Goal: Information Seeking & Learning: Learn about a topic

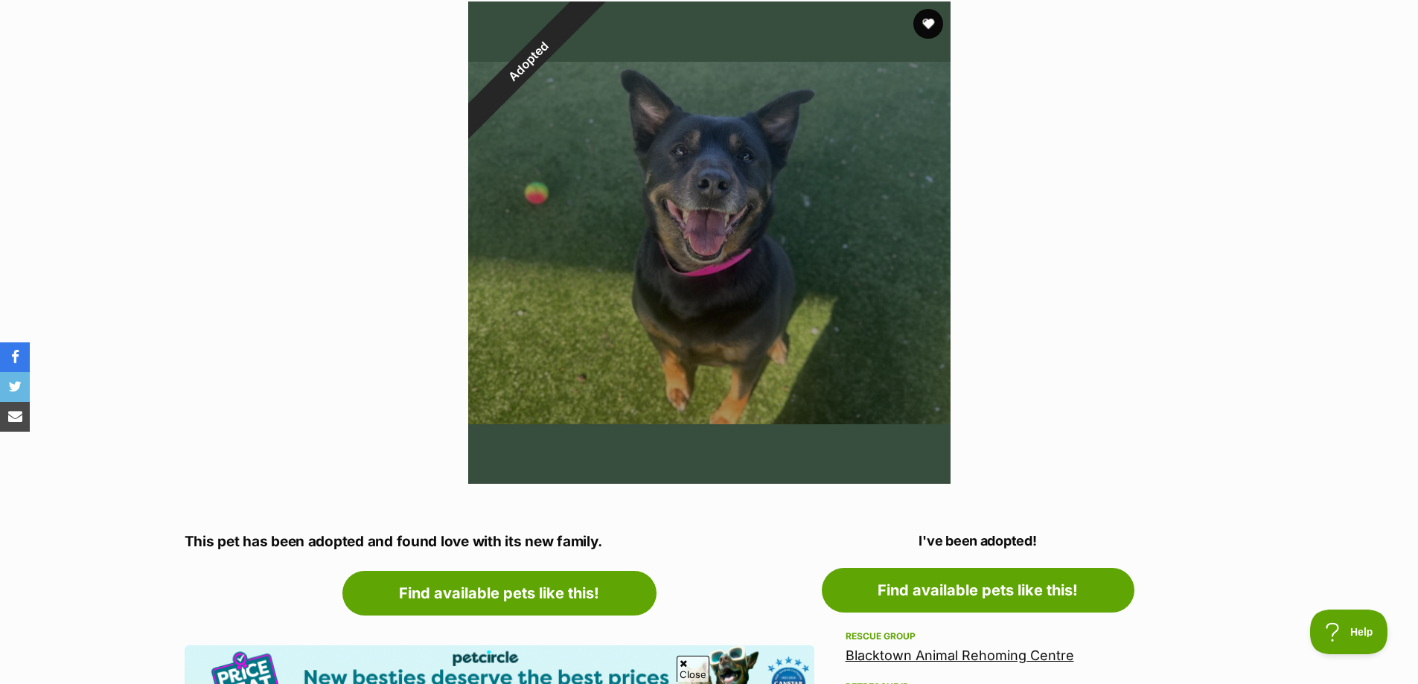
scroll to position [74, 0]
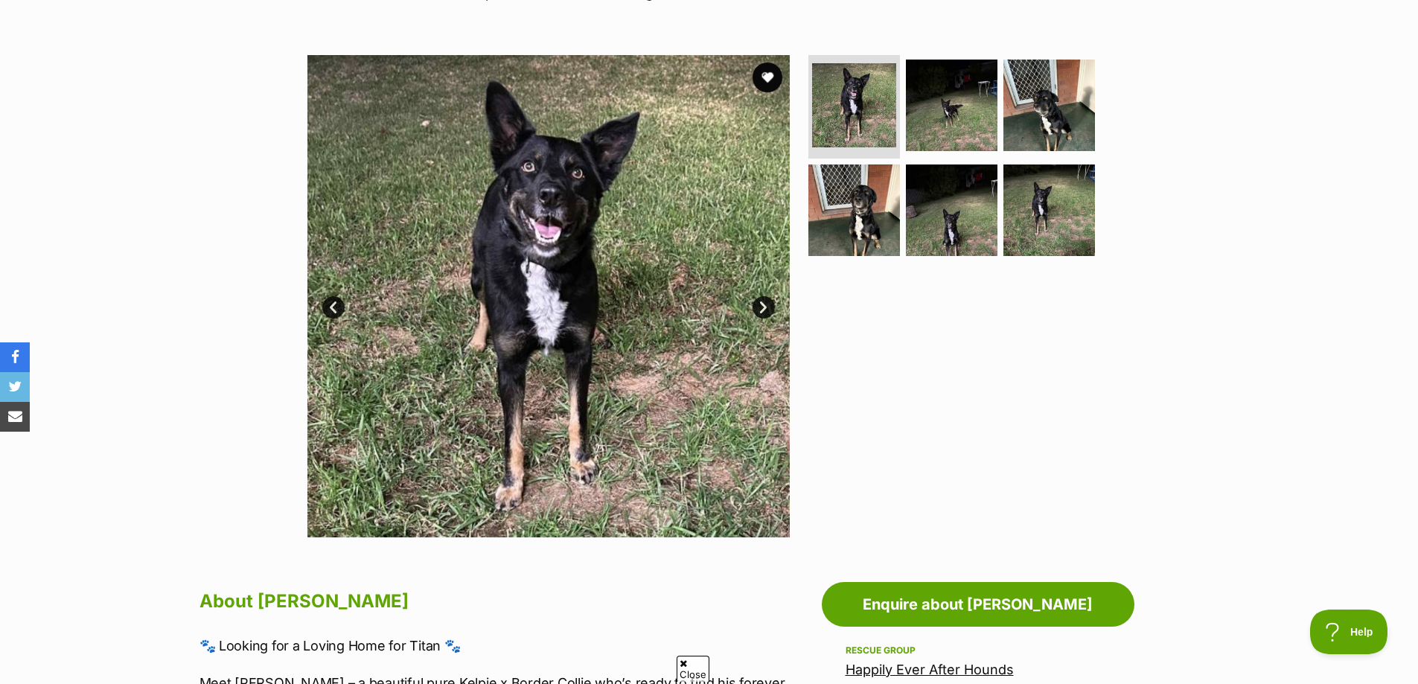
scroll to position [298, 0]
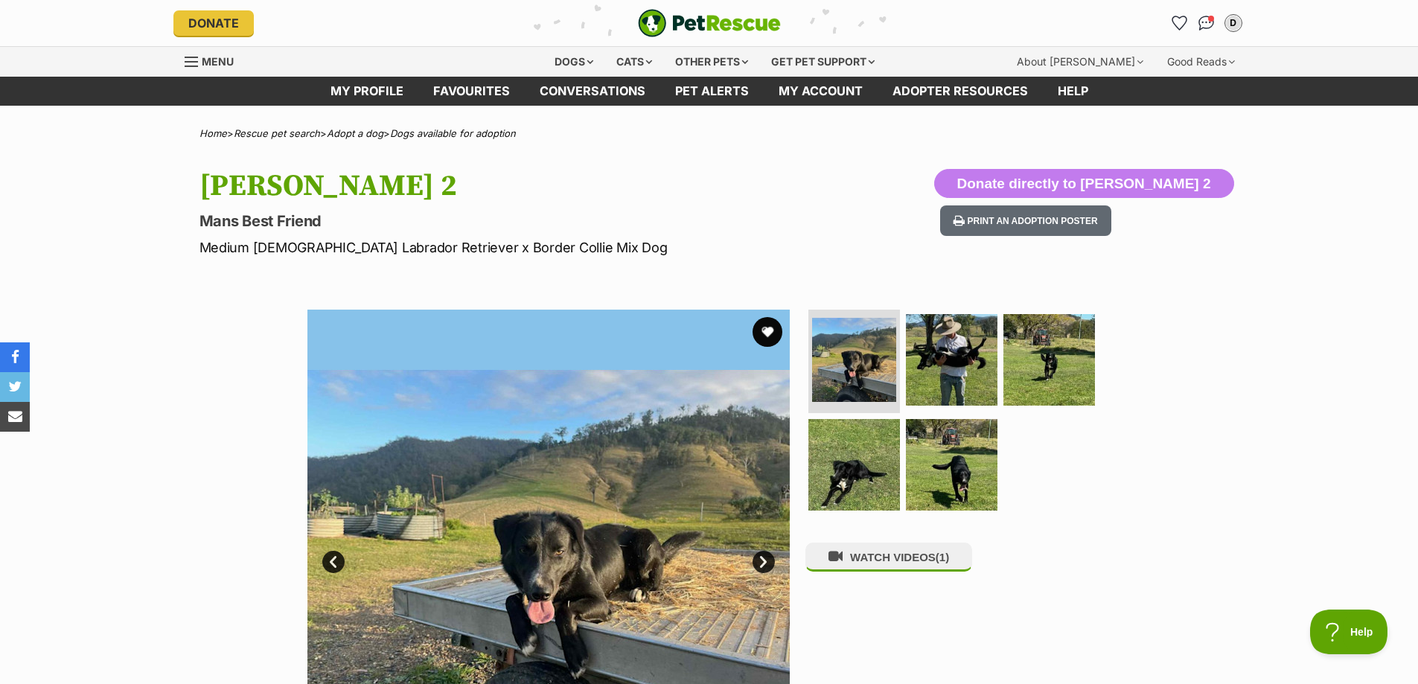
click at [963, 356] on img at bounding box center [952, 360] width 92 height 92
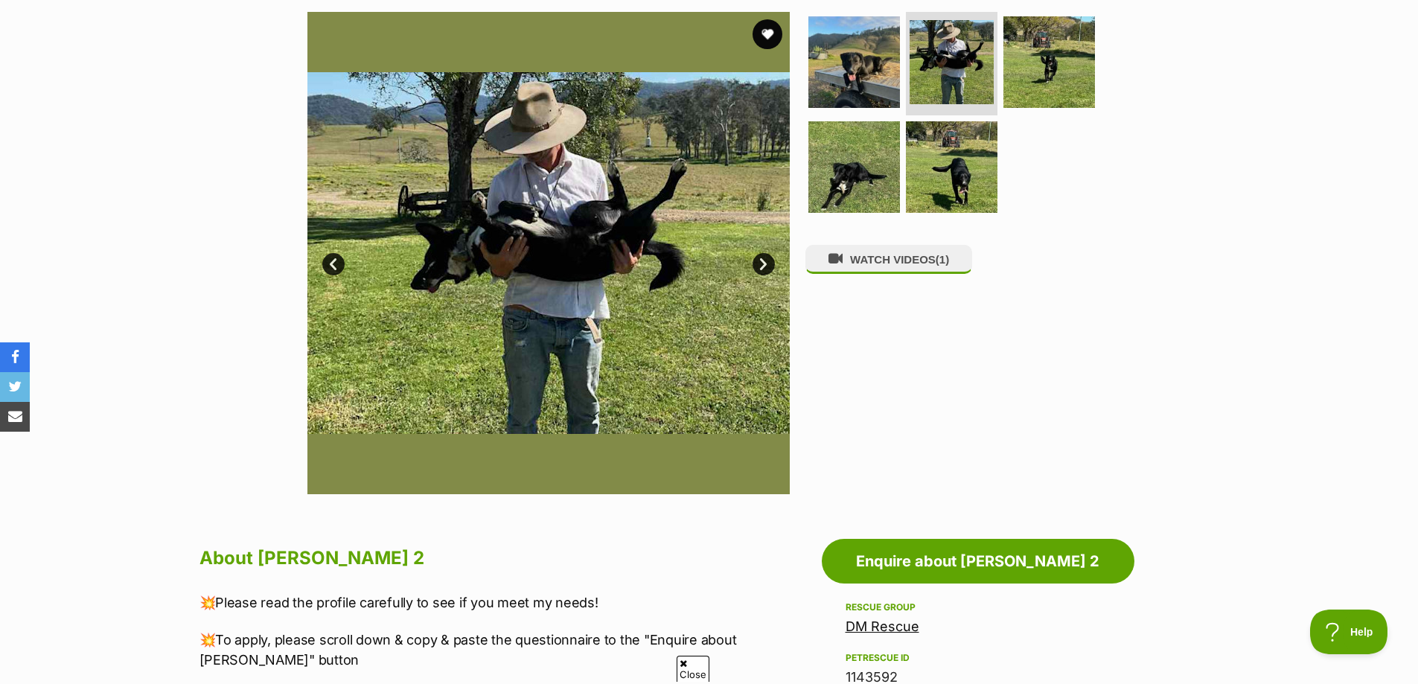
scroll to position [372, 0]
